Goal: Communication & Community: Answer question/provide support

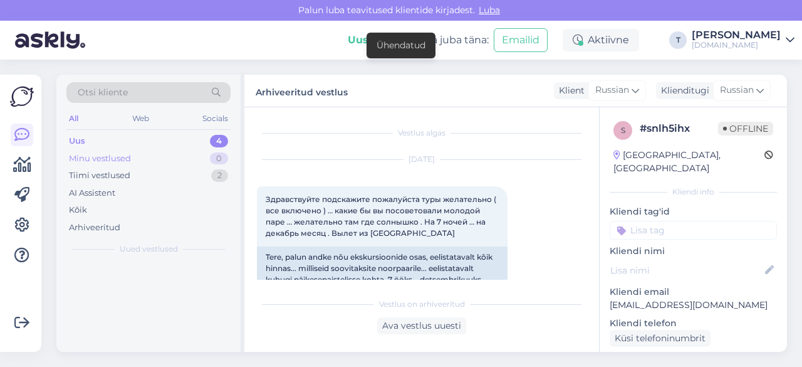
scroll to position [2575, 0]
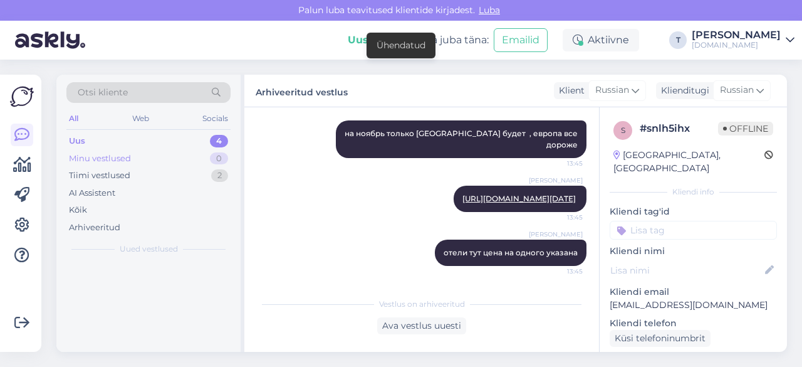
click at [147, 152] on div "Minu vestlused 0" at bounding box center [148, 159] width 164 height 18
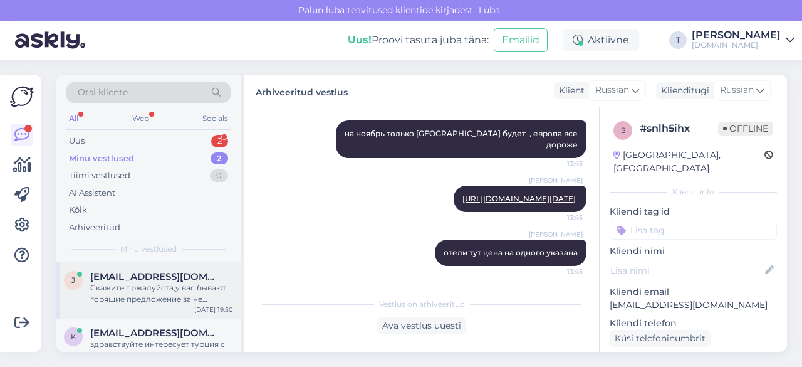
click at [143, 288] on div "Скажите пржалуйста,у вас бывают горящие предложение за не сколько дней ,по хоро…" at bounding box center [161, 293] width 143 height 23
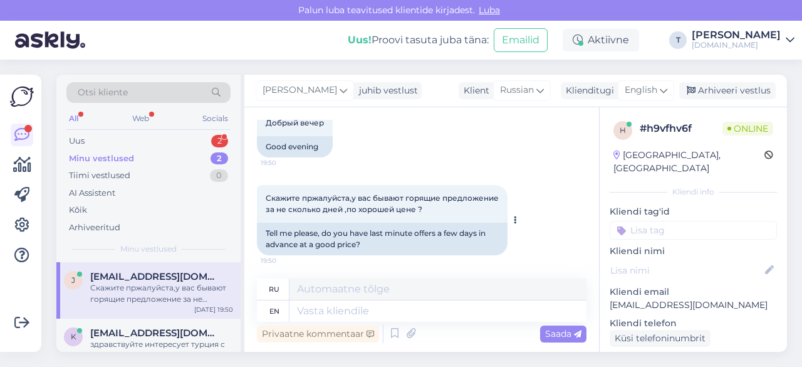
scroll to position [78, 0]
click at [649, 95] on span "English" at bounding box center [641, 90] width 33 height 14
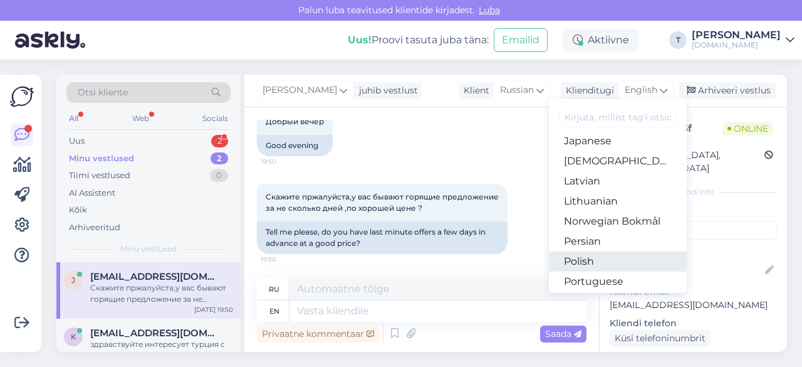
scroll to position [385, 0]
click at [579, 264] on link "Russian" at bounding box center [618, 263] width 138 height 20
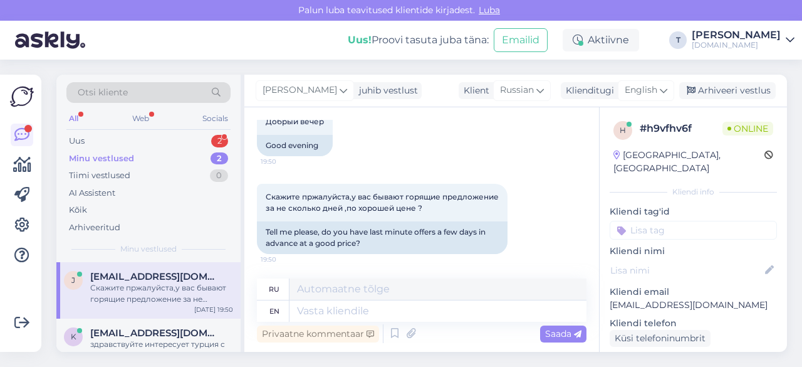
scroll to position [61, 0]
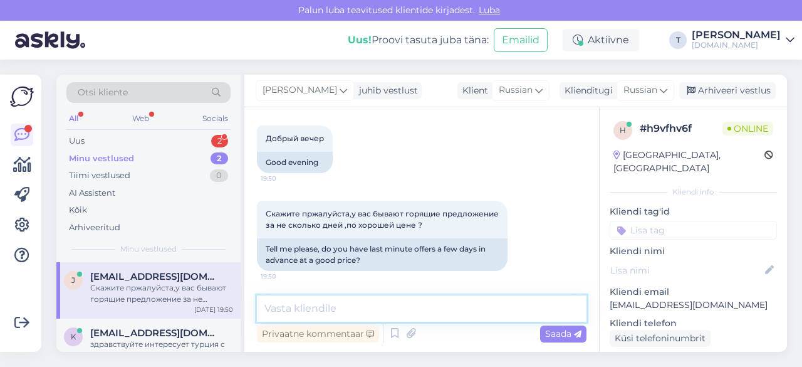
click at [315, 305] on textarea at bounding box center [422, 308] width 330 height 26
type textarea "L"
type textarea "Добрый вечер , да бывает конечно"
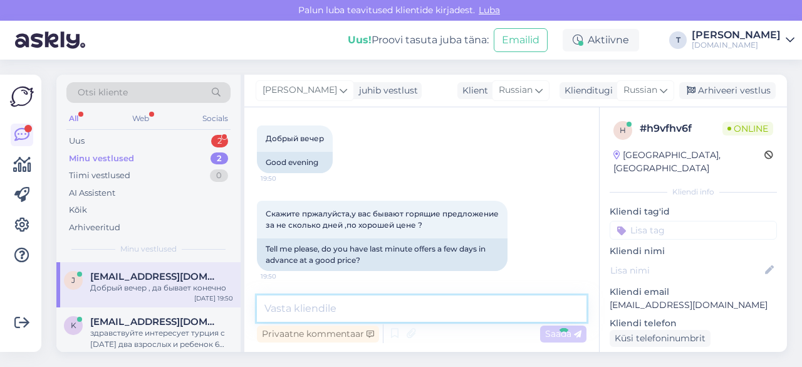
scroll to position [115, 0]
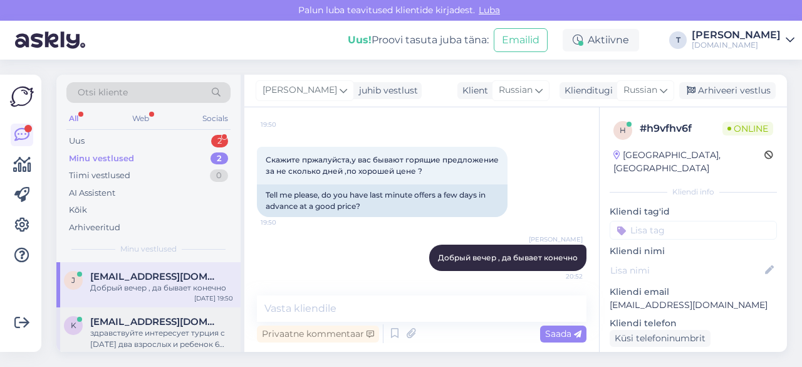
click at [117, 330] on div "здравствуйте интересует турция с [DATE] два взрослых и ребенок 6 лет" at bounding box center [161, 338] width 143 height 23
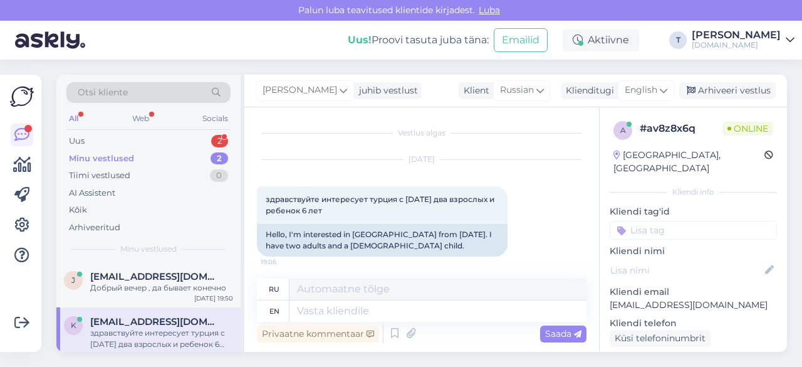
scroll to position [3, 0]
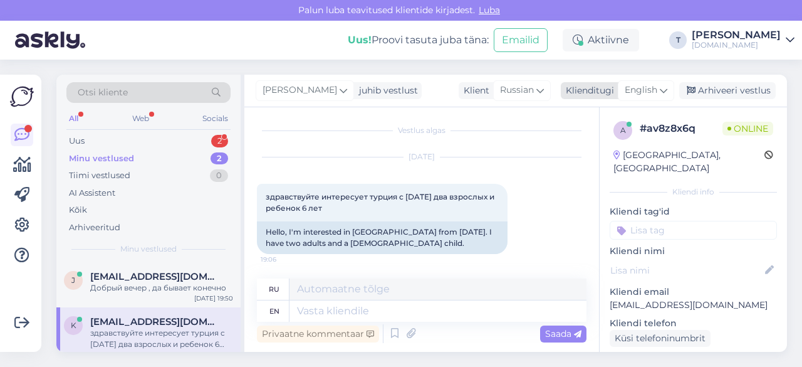
click at [626, 92] on span "English" at bounding box center [641, 90] width 33 height 14
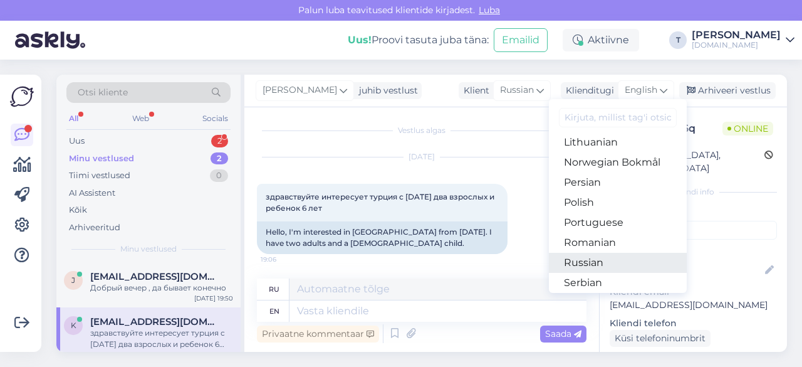
click at [579, 265] on link "Russian" at bounding box center [618, 263] width 138 height 20
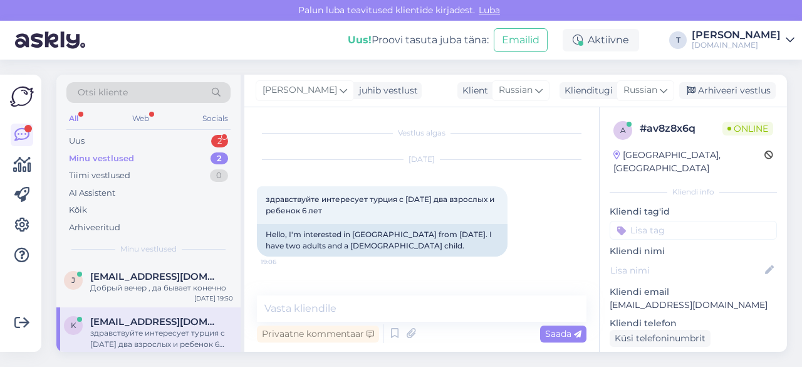
scroll to position [0, 0]
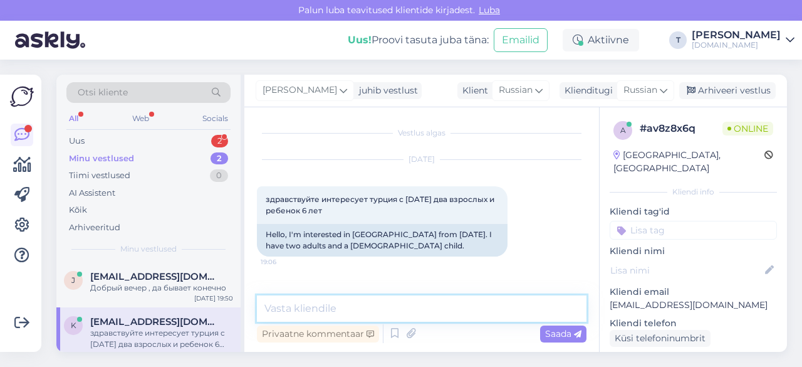
click at [327, 310] on textarea at bounding box center [422, 308] width 330 height 26
type textarea "добрый вечер , уже много что распродано"
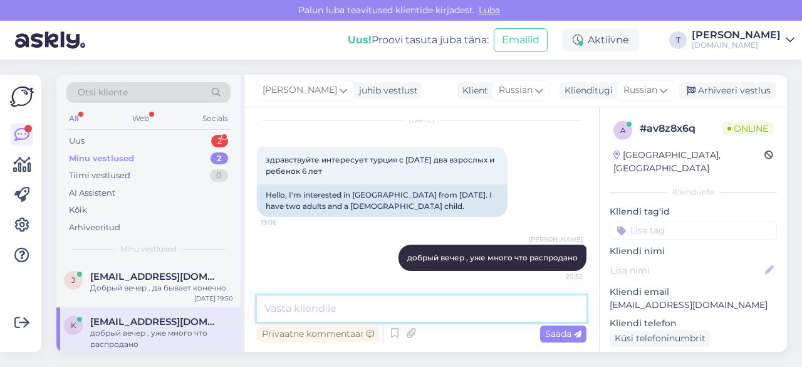
click at [396, 304] on textarea at bounding box center [422, 308] width 330 height 26
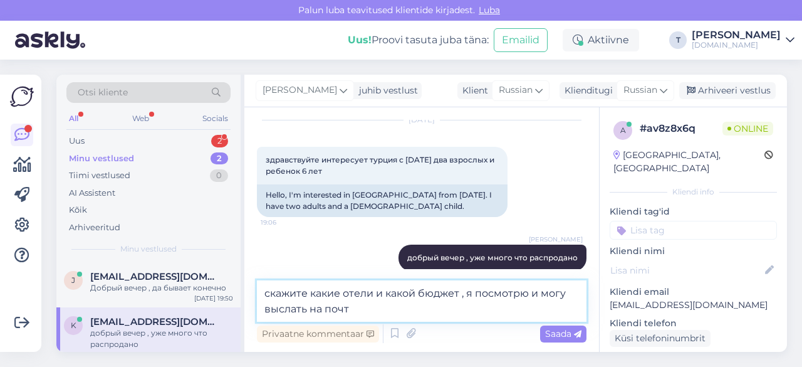
type textarea "скажите какие отели и какой бюджет , я посмотрю и могу выслать на почту"
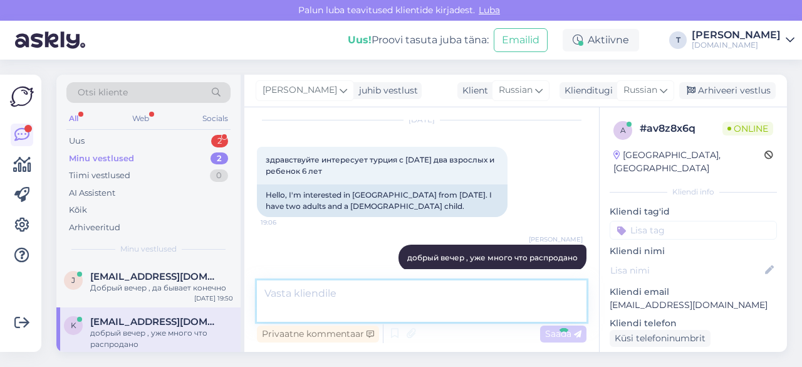
scroll to position [105, 0]
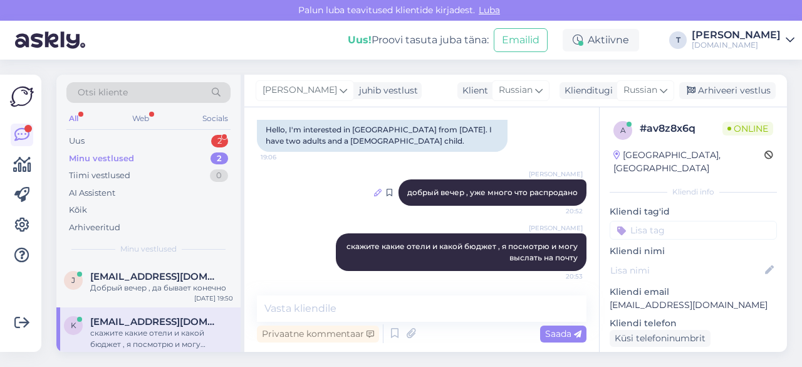
click at [374, 192] on icon at bounding box center [378, 193] width 8 height 8
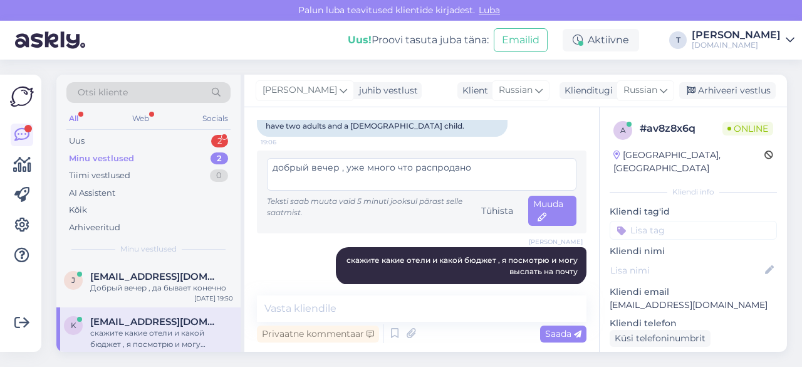
drag, startPoint x: 344, startPoint y: 167, endPoint x: 473, endPoint y: 171, distance: 128.6
click at [473, 171] on textarea "добрый вечер , уже много что распродано" at bounding box center [422, 174] width 310 height 33
type textarea "добрый вечер , что то есть"
click at [538, 209] on div "Muuda" at bounding box center [552, 211] width 48 height 30
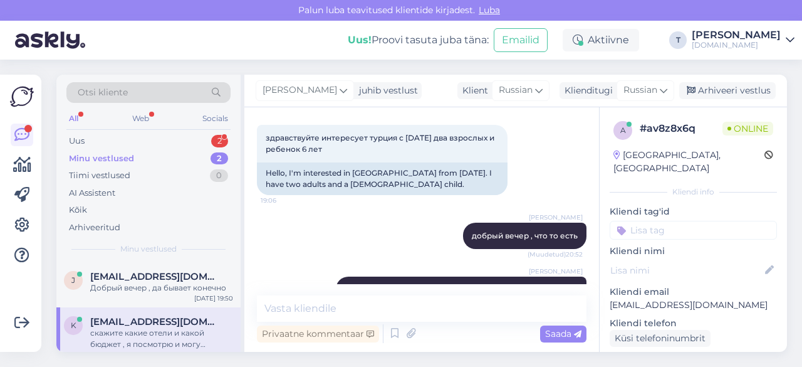
scroll to position [105, 0]
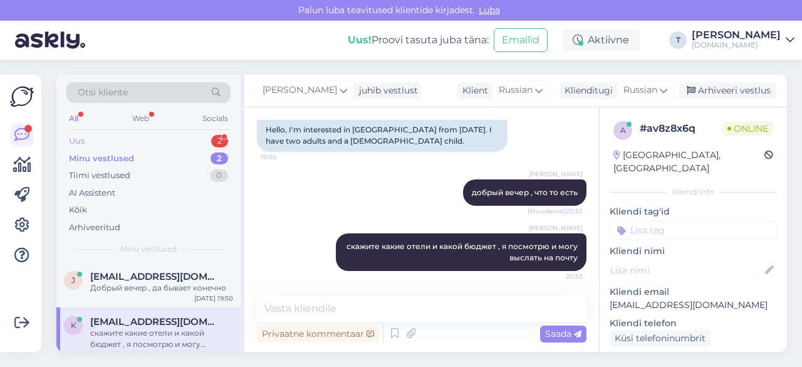
click at [196, 139] on div "Uus 2" at bounding box center [148, 141] width 164 height 18
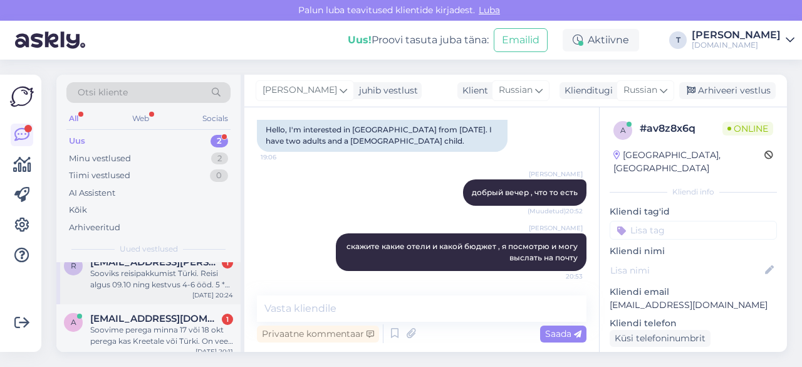
scroll to position [22, 0]
